Goal: Information Seeking & Learning: Check status

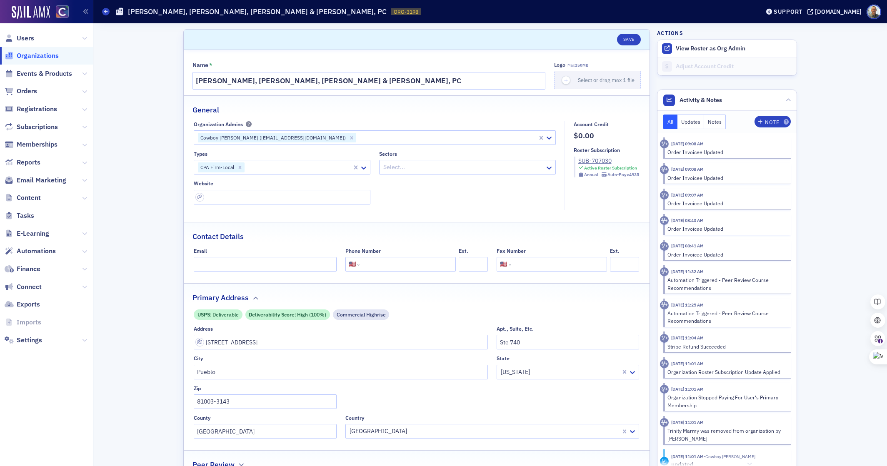
select select "US"
click at [84, 91] on icon at bounding box center [84, 91] width 5 height 5
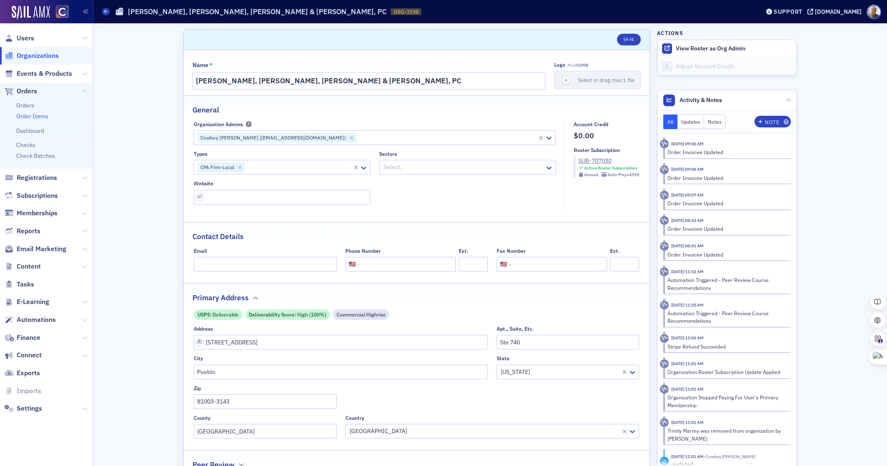
click at [42, 114] on link "Order Items" at bounding box center [32, 115] width 32 height 7
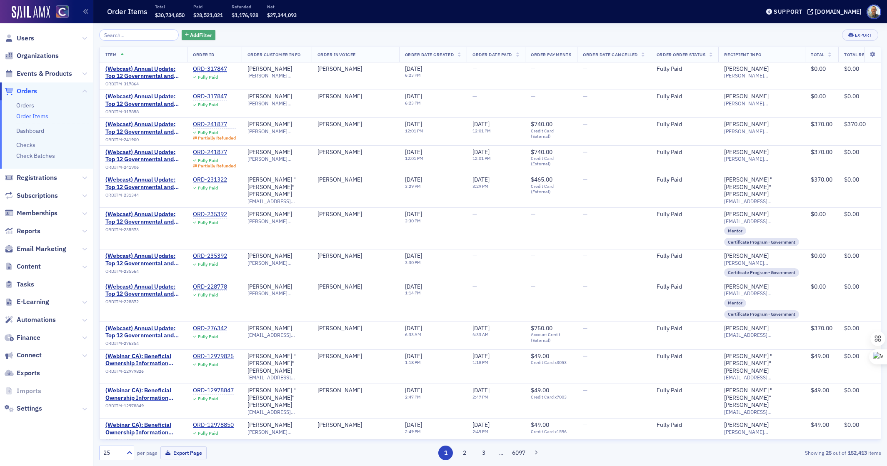
click at [190, 36] on span "Add Filter" at bounding box center [201, 34] width 22 height 7
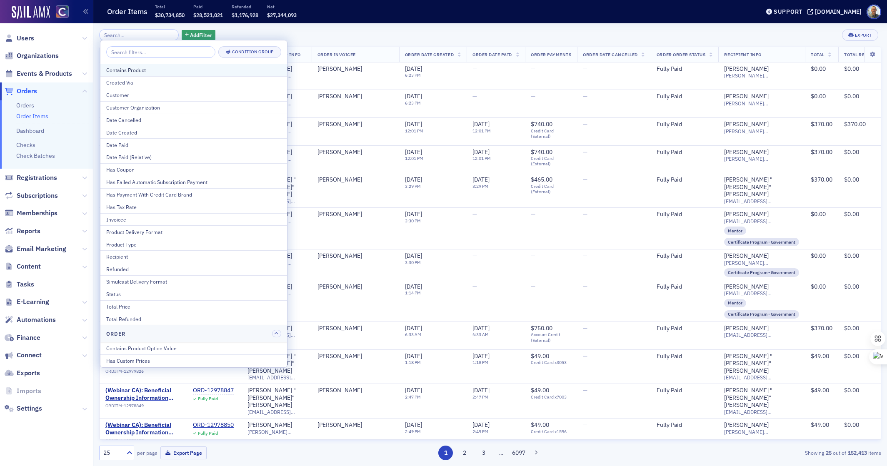
click at [143, 68] on div "Contains Product" at bounding box center [193, 69] width 175 height 7
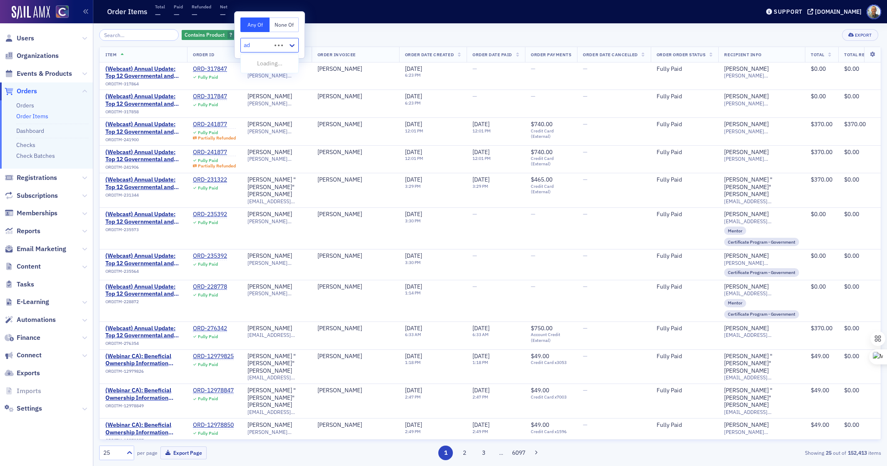
type input "adv"
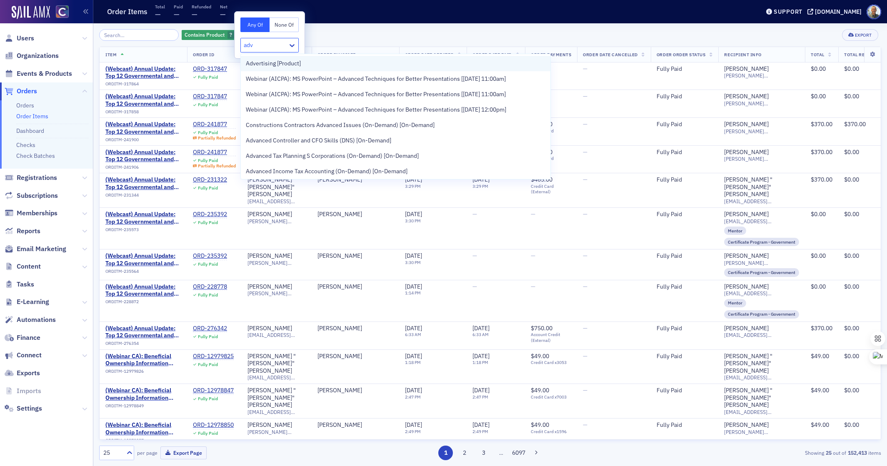
click at [255, 65] on span "Advertising [Product]" at bounding box center [273, 63] width 55 height 9
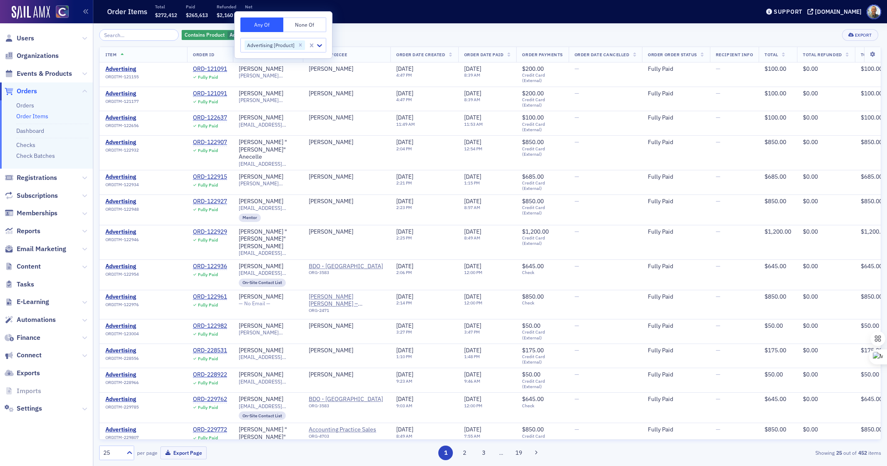
click at [368, 38] on div "Contains Product Advertising [Product] Add Filter Export" at bounding box center [490, 35] width 782 height 12
click at [309, 37] on span "Add Filter" at bounding box center [318, 34] width 22 height 7
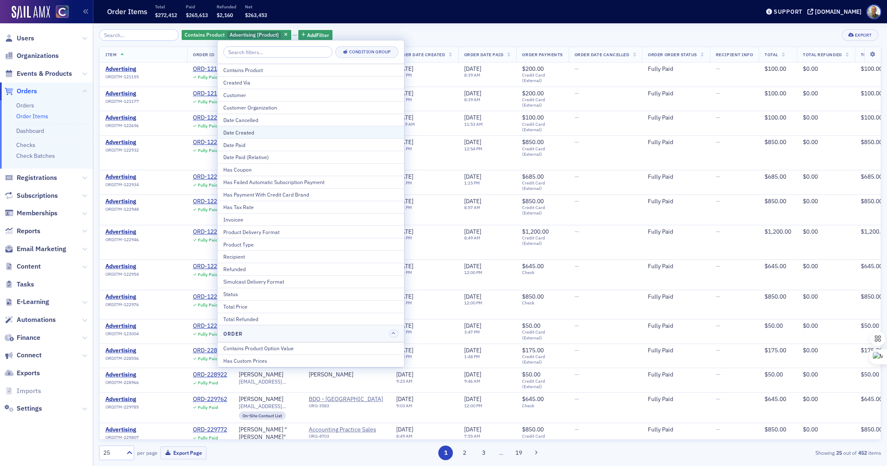
click at [250, 131] on div "Date Created" at bounding box center [310, 132] width 175 height 7
select select "8"
select select "2025"
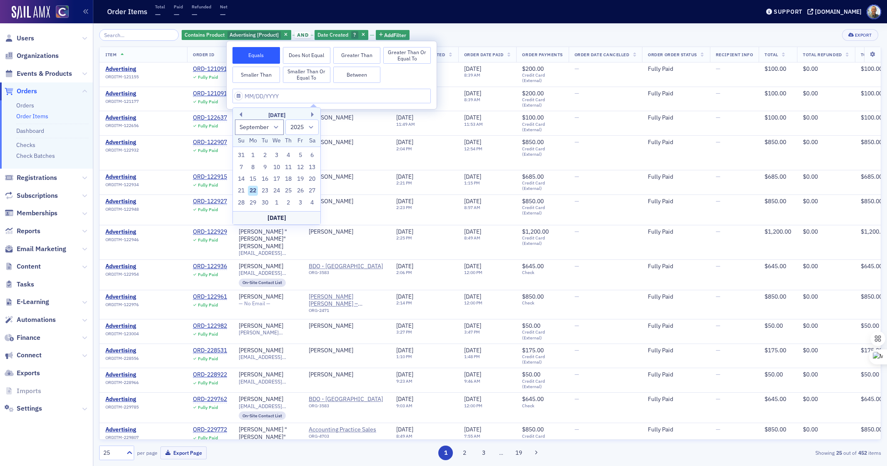
click at [404, 51] on button "Greater Than or Equal To" at bounding box center [406, 55] width 47 height 17
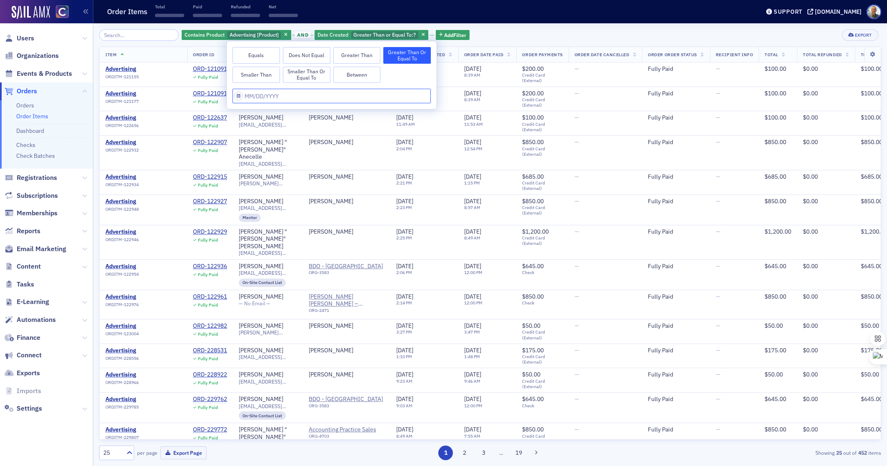
select select "8"
select select "2025"
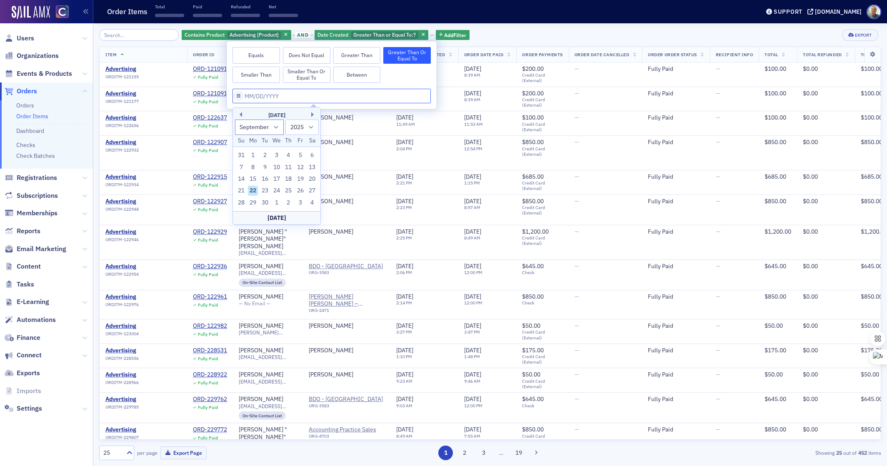
click at [247, 95] on input "text" at bounding box center [331, 96] width 198 height 15
click at [242, 115] on div "September 2025" at bounding box center [276, 115] width 87 height 8
click at [241, 115] on button "Previous Month" at bounding box center [239, 114] width 5 height 5
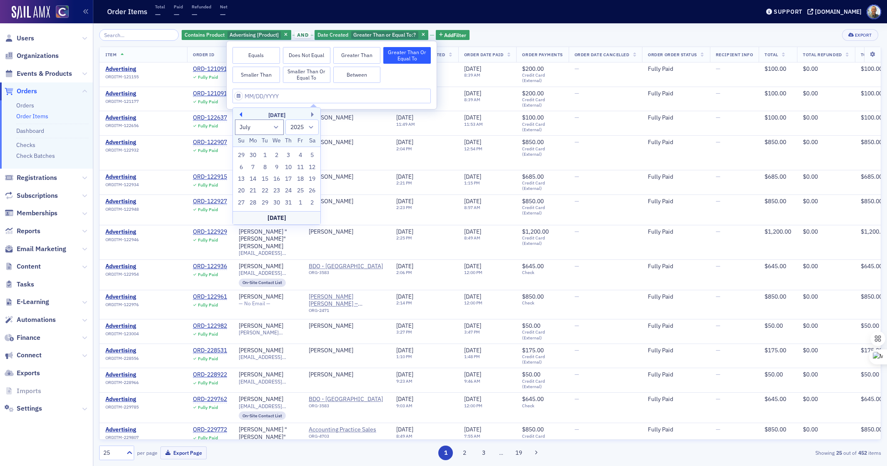
click at [242, 115] on button "Previous Month" at bounding box center [239, 114] width 5 height 5
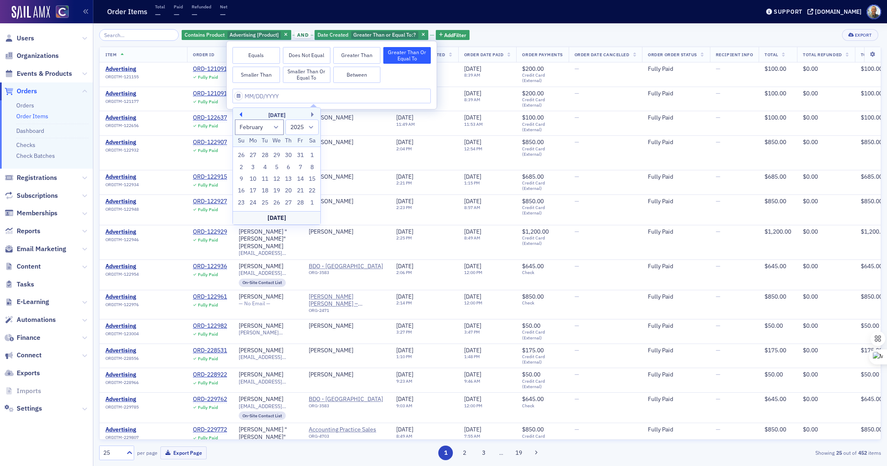
click at [242, 115] on button "Previous Month" at bounding box center [239, 114] width 5 height 5
select select "0"
click at [279, 154] on div "1" at bounding box center [276, 155] width 10 height 10
type input "01/01/2025"
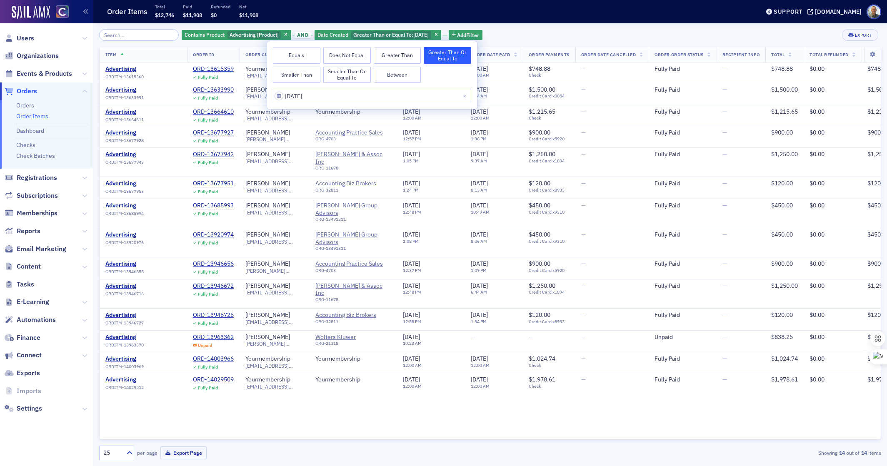
click at [506, 35] on div "Contains Product Advertising [Product] and Date Created Greater Than or Equal T…" at bounding box center [490, 35] width 782 height 12
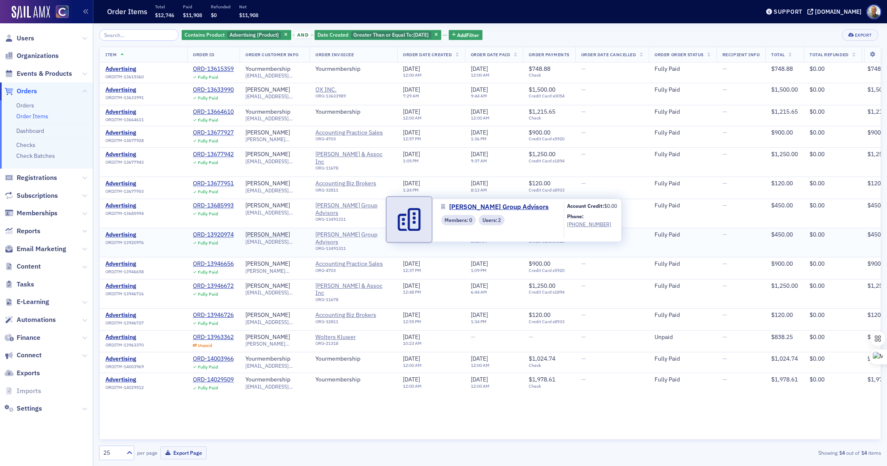
click at [350, 231] on span "Poe Group Advisors" at bounding box center [353, 238] width 76 height 15
select select "US"
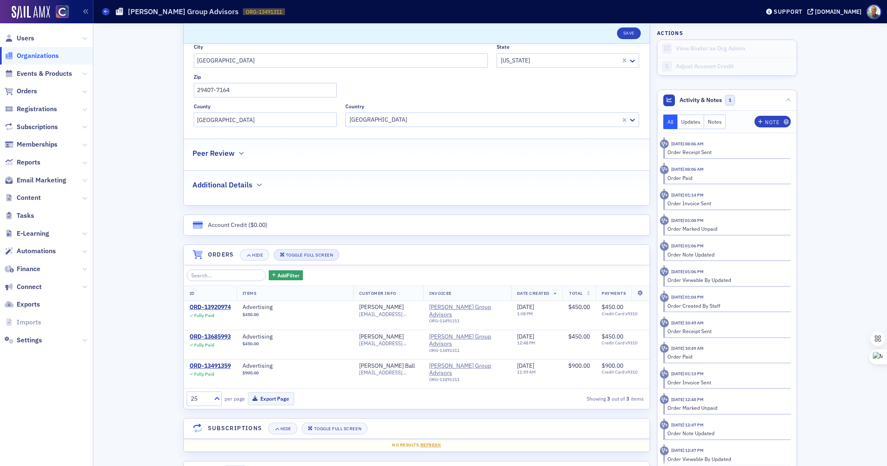
scroll to position [312, 0]
click at [220, 305] on div "ORD-13920974" at bounding box center [209, 306] width 41 height 7
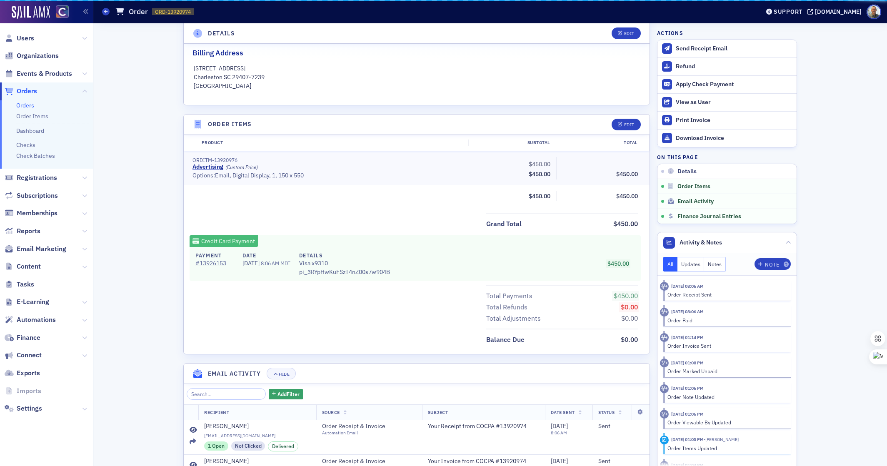
scroll to position [292, 0]
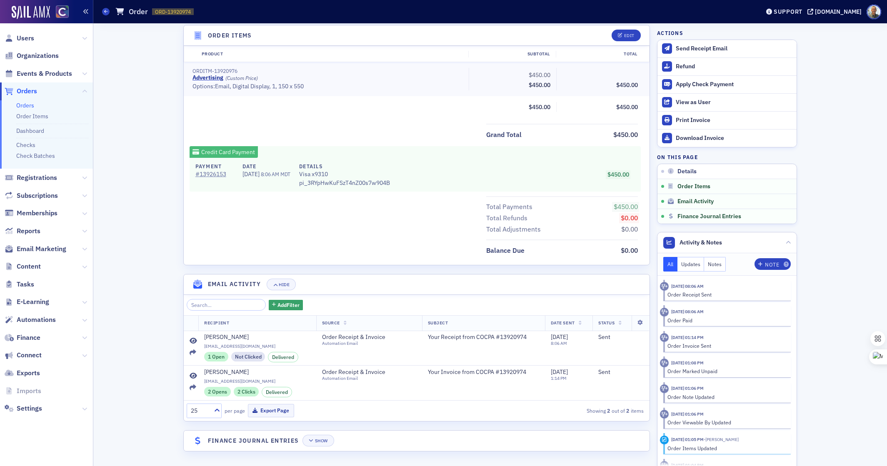
select select "US"
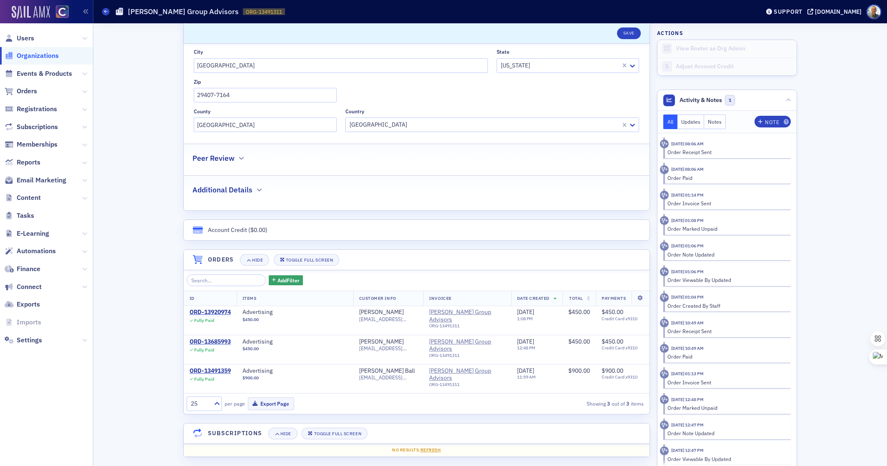
scroll to position [304, 0]
